Goal: Transaction & Acquisition: Purchase product/service

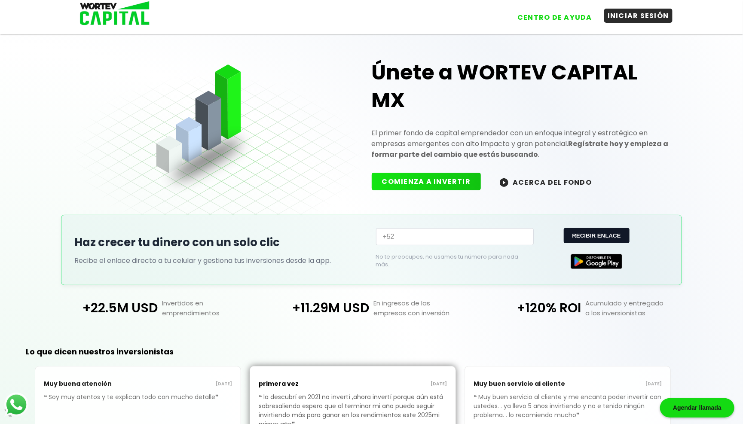
click at [630, 18] on button "INICIAR SESIÓN" at bounding box center [638, 16] width 68 height 14
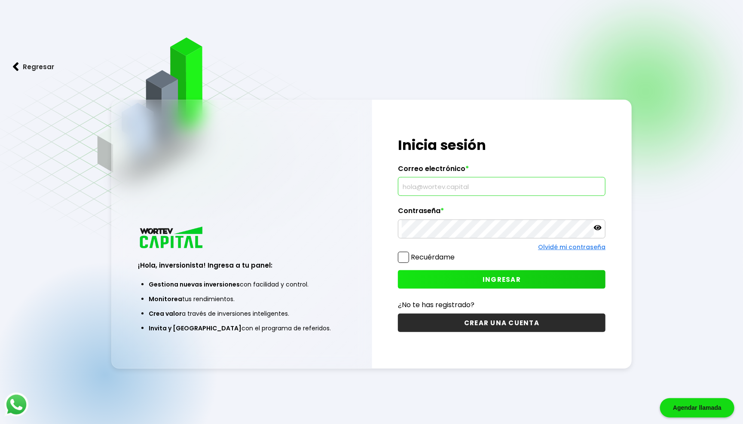
type input "[EMAIL_ADDRESS][DOMAIN_NAME]"
click at [528, 278] on button "INGRESAR" at bounding box center [501, 279] width 207 height 18
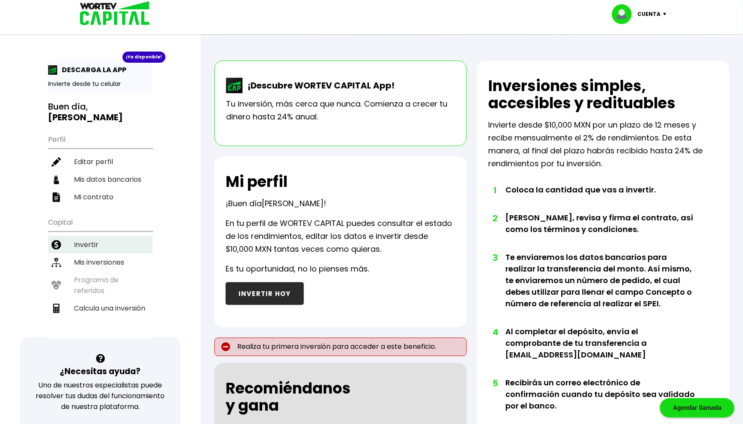
click at [87, 237] on li "Invertir" at bounding box center [100, 245] width 104 height 18
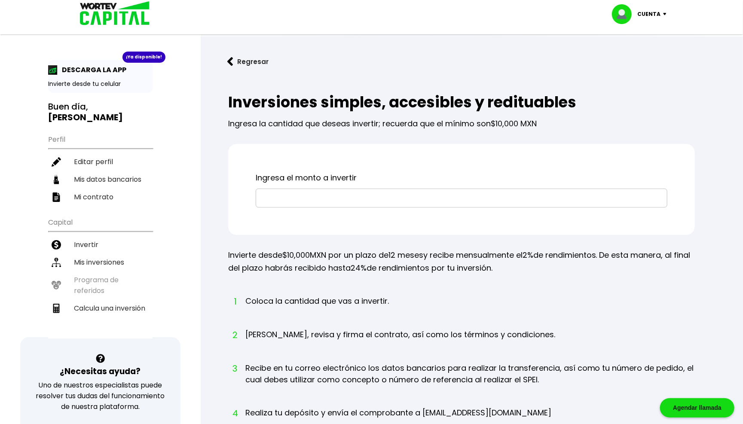
click at [382, 192] on input "text" at bounding box center [461, 198] width 404 height 18
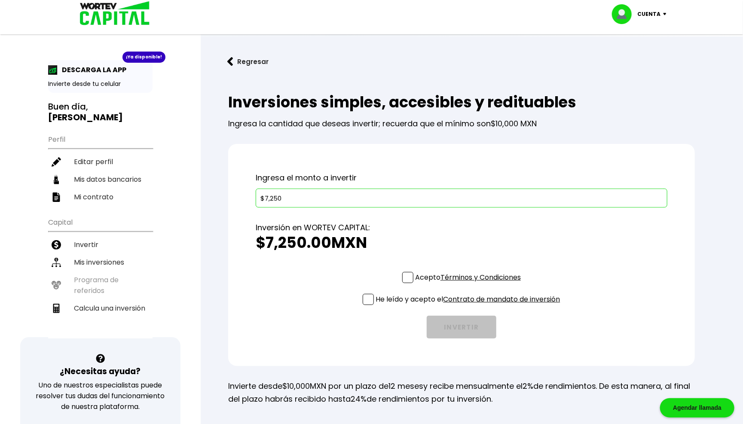
type input "$72,500"
click at [405, 276] on span at bounding box center [407, 277] width 11 height 11
click at [469, 284] on input "Acepto Términos y Condiciones" at bounding box center [469, 284] width 0 height 0
click at [368, 297] on span at bounding box center [367, 299] width 11 height 11
click at [469, 306] on input "He leído y acepto el Contrato de mandato de inversión" at bounding box center [469, 306] width 0 height 0
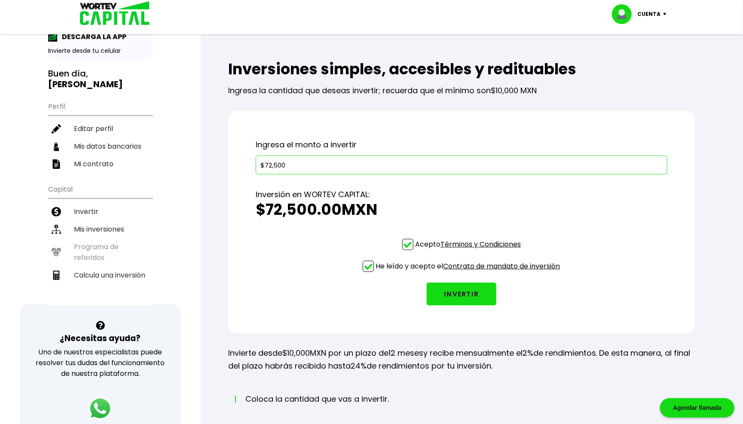
scroll to position [33, 0]
click at [450, 293] on button "INVERTIR" at bounding box center [461, 294] width 70 height 23
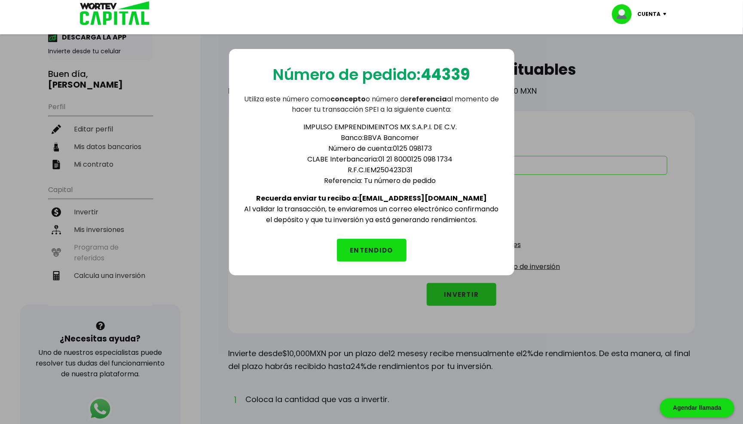
drag, startPoint x: 380, startPoint y: 157, endPoint x: 458, endPoint y: 156, distance: 78.6
click at [458, 156] on li "CLABE Interbancaria: 01 21 8000125 098 1734" at bounding box center [380, 159] width 241 height 11
click at [370, 244] on button "ENTENDIDO" at bounding box center [372, 250] width 70 height 23
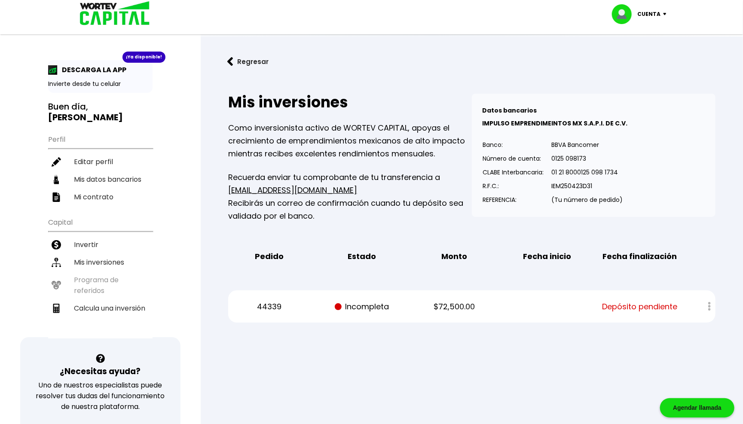
click at [245, 59] on button "Regresar" at bounding box center [247, 61] width 67 height 23
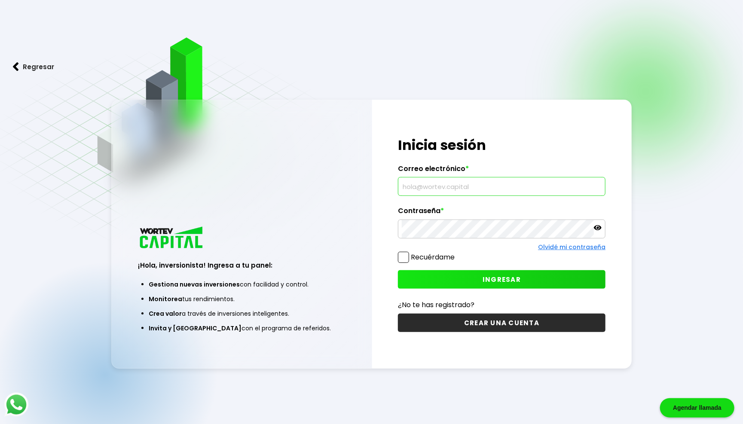
type input "[EMAIL_ADDRESS][DOMAIN_NAME]"
click at [486, 275] on span "INGRESAR" at bounding box center [501, 279] width 38 height 9
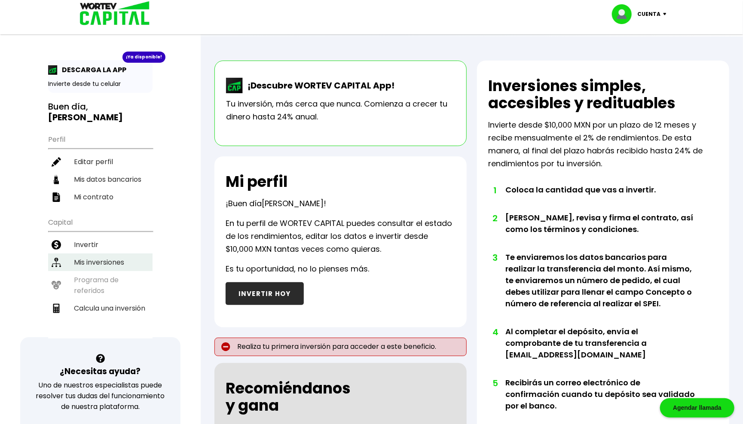
click at [114, 254] on li "Mis inversiones" at bounding box center [100, 262] width 104 height 18
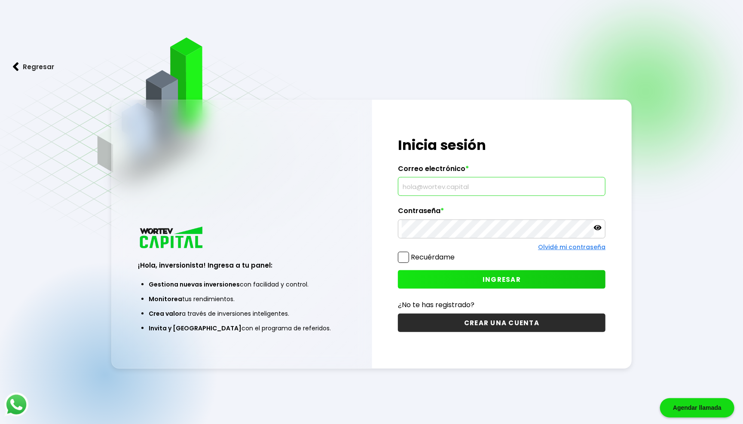
type input "[EMAIL_ADDRESS][DOMAIN_NAME]"
click at [510, 282] on span "INGRESAR" at bounding box center [501, 279] width 38 height 9
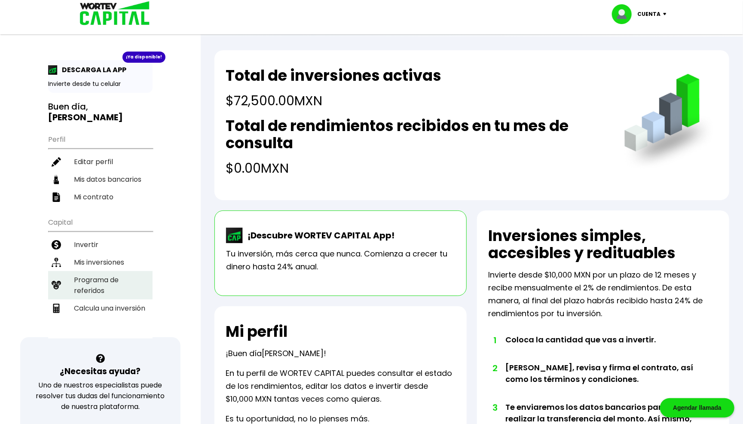
click at [101, 274] on li "Programa de referidos" at bounding box center [100, 285] width 104 height 28
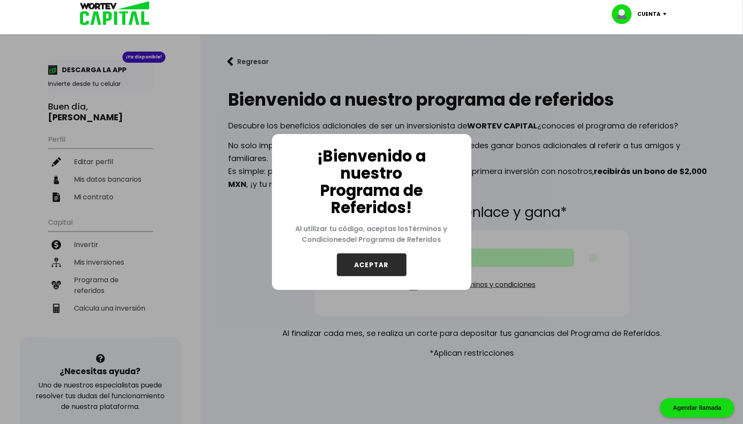
click at [369, 262] on button "ACEPTAR" at bounding box center [372, 264] width 70 height 23
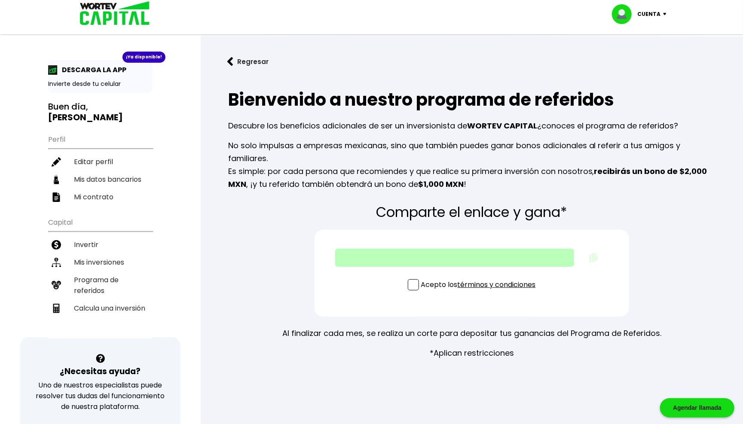
click at [411, 283] on span at bounding box center [413, 284] width 11 height 11
click at [480, 291] on input "Acepto los términos y condiciones" at bounding box center [480, 291] width 0 height 0
type input "https://panel-mx.wortev.capital/register?ref=yagoarcos"
click at [432, 350] on p "*Aplican restricciones" at bounding box center [471, 353] width 84 height 13
click at [243, 64] on button "Regresar" at bounding box center [247, 61] width 67 height 23
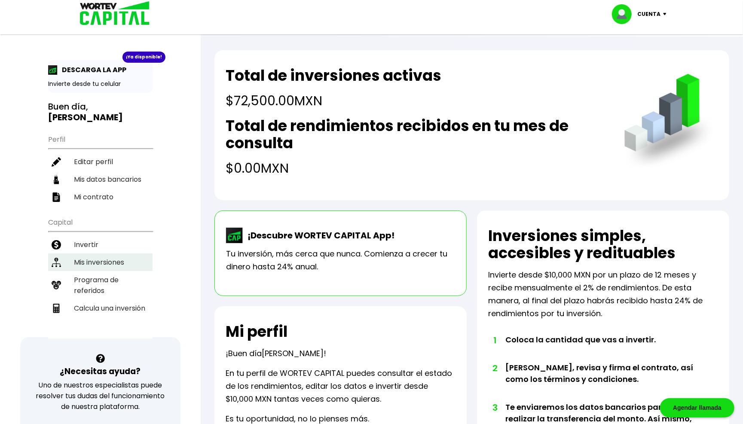
click at [108, 254] on li "Mis inversiones" at bounding box center [100, 262] width 104 height 18
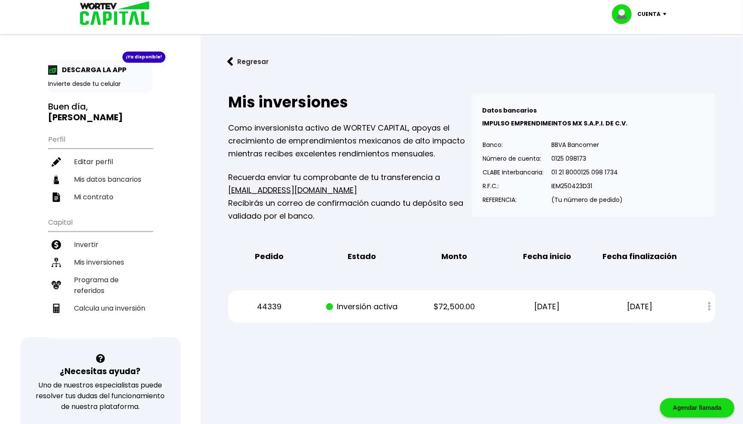
click at [709, 302] on div "Estado de cuenta" at bounding box center [703, 306] width 24 height 18
click at [657, 12] on p "Cuenta" at bounding box center [648, 14] width 23 height 13
click at [645, 58] on li "Cerrar sesión" at bounding box center [640, 58] width 69 height 18
